Goal: Information Seeking & Learning: Learn about a topic

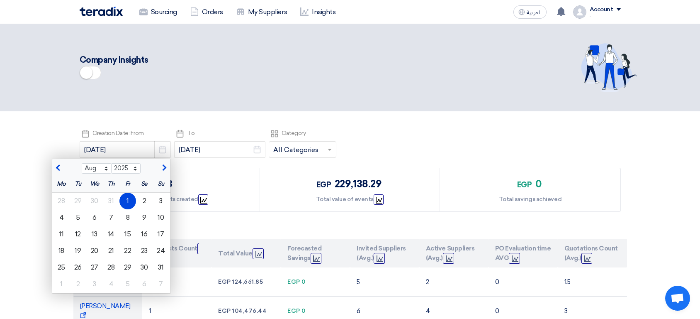
select select "8"
select select "2025"
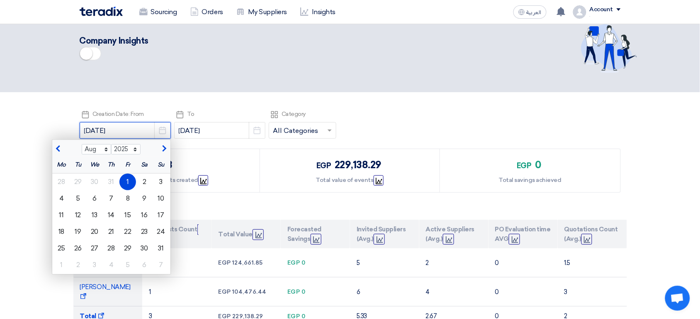
click at [129, 129] on input "[DATE]" at bounding box center [125, 130] width 91 height 17
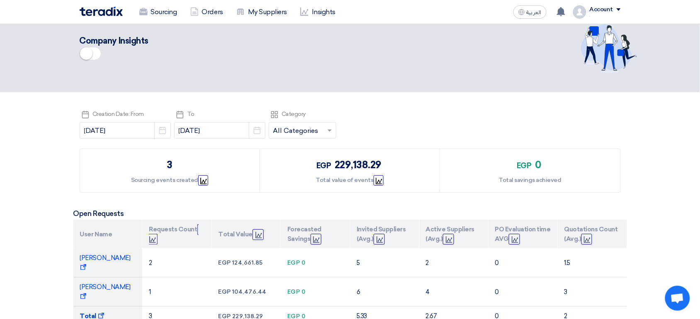
click at [57, 137] on section "Pick a date Creation Date: From [DATE] Pick a date Pick a date To [DATE] Pick a…" at bounding box center [350, 227] width 700 height 270
click at [65, 44] on header "Company Insights" at bounding box center [350, 48] width 700 height 87
click at [587, 183] on div "egp 0 Total savings achieved" at bounding box center [530, 170] width 180 height 43
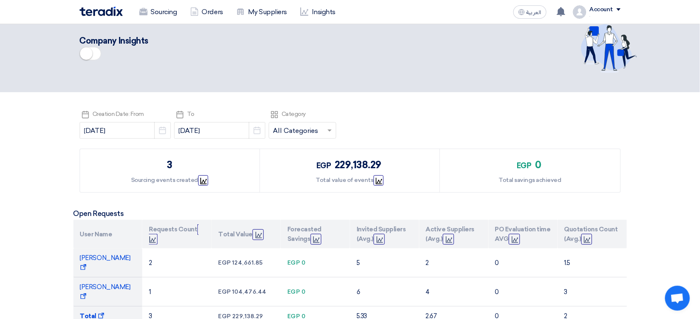
click at [432, 128] on div "Pick a date Creation Date: From [DATE] Pick a date Pick a date To [DATE] Pick a…" at bounding box center [351, 125] width 542 height 33
click at [97, 109] on div "Pick a date Creation Date: From [DATE] Pick a date" at bounding box center [125, 125] width 91 height 33
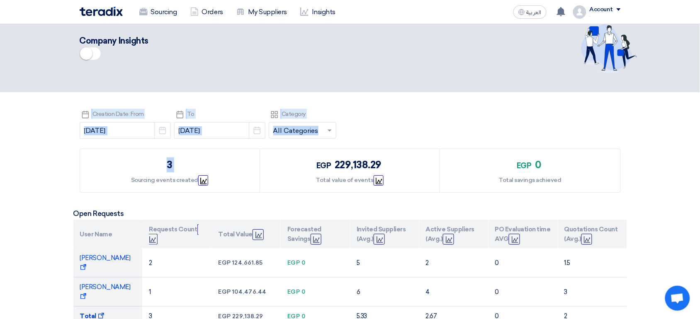
drag, startPoint x: 97, startPoint y: 108, endPoint x: 388, endPoint y: 135, distance: 292.5
click at [388, 135] on div "Pick a date Creation Date: From [DATE] Pick a date Pick a date To [DATE] Pick a…" at bounding box center [351, 125] width 542 height 33
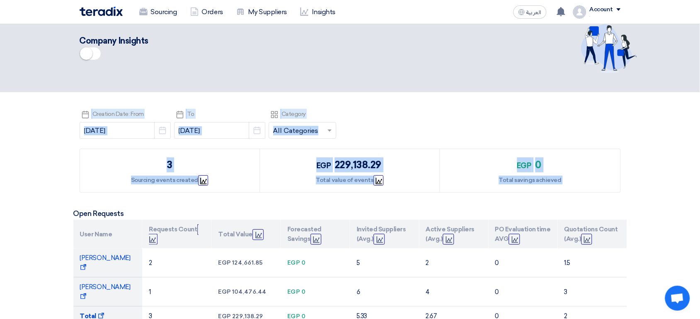
click at [588, 186] on div "egp 0 Total savings achieved" at bounding box center [530, 170] width 180 height 43
